Goal: Navigation & Orientation: Find specific page/section

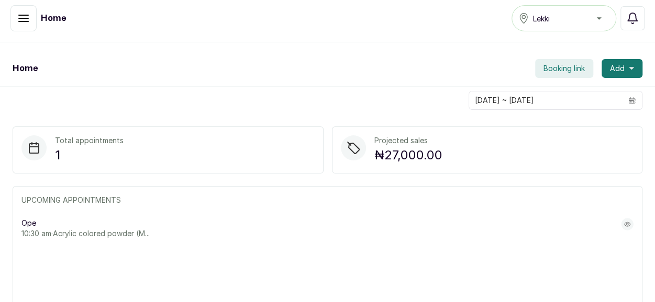
click at [47, 17] on h1 "Home" at bounding box center [53, 18] width 25 height 13
click at [27, 18] on icon "button" at bounding box center [23, 18] width 9 height 6
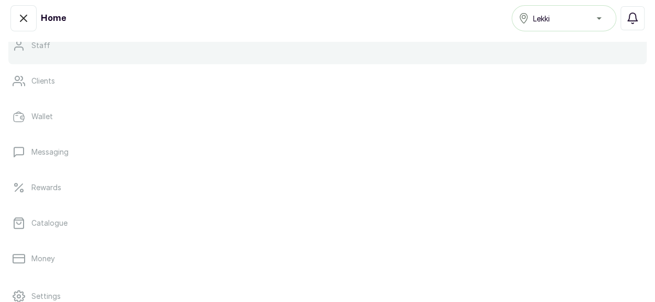
scroll to position [157, 0]
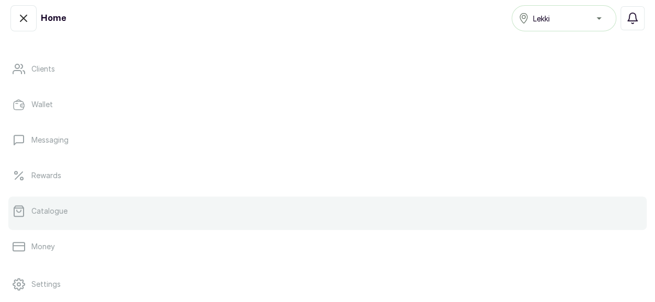
click at [80, 210] on link "Catalogue" at bounding box center [327, 211] width 638 height 29
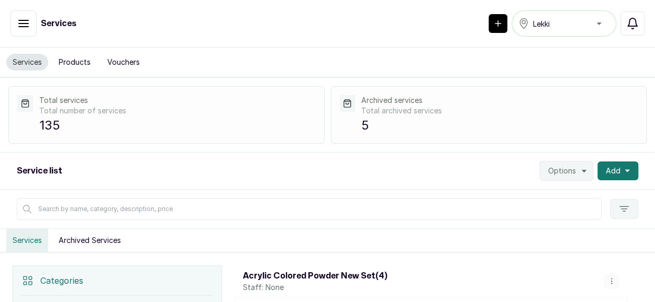
click at [632, 24] on icon "button" at bounding box center [632, 23] width 13 height 13
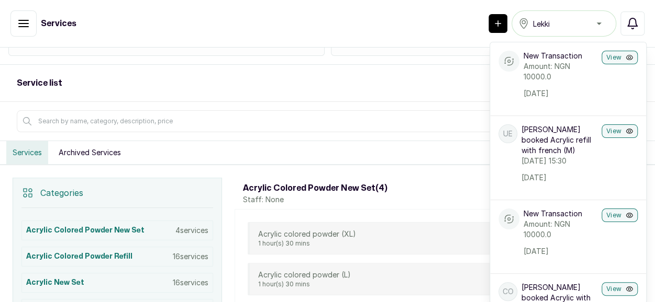
scroll to position [105, 0]
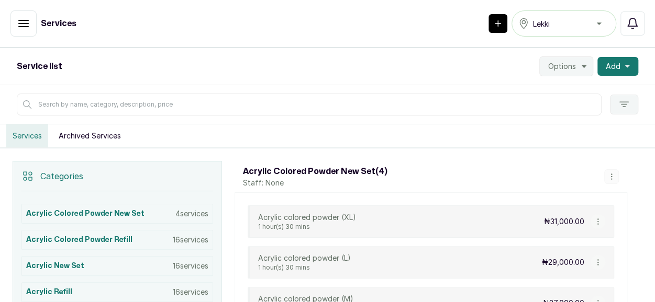
click at [24, 20] on icon "button" at bounding box center [23, 23] width 9 height 6
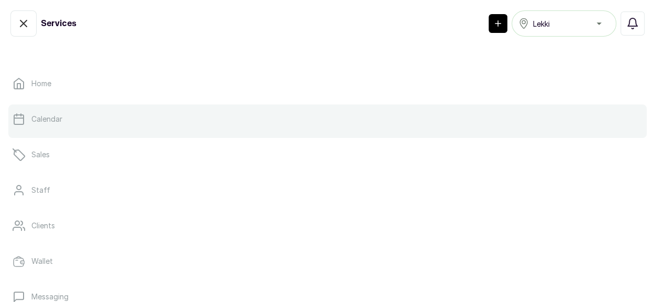
click at [62, 118] on p "Calendar" at bounding box center [46, 119] width 31 height 10
